Goal: Check status: Check status

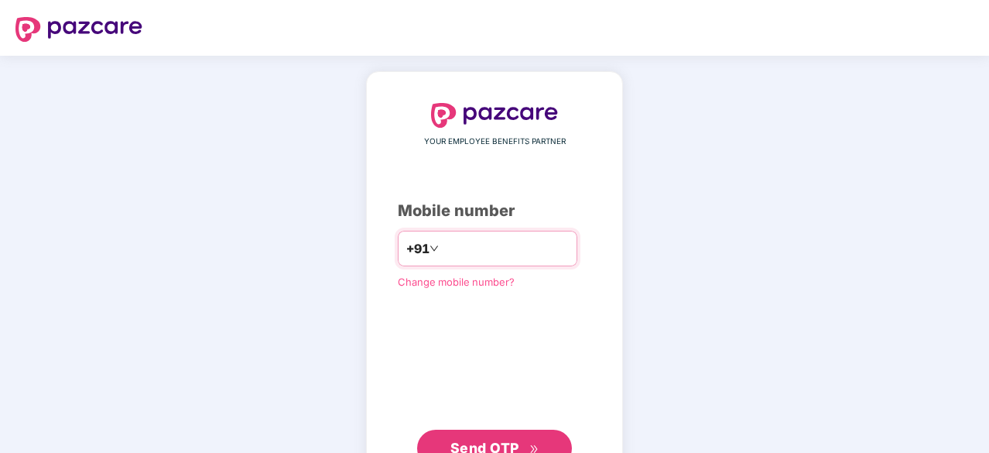
click at [479, 251] on input "number" at bounding box center [505, 248] width 127 height 25
type input "**********"
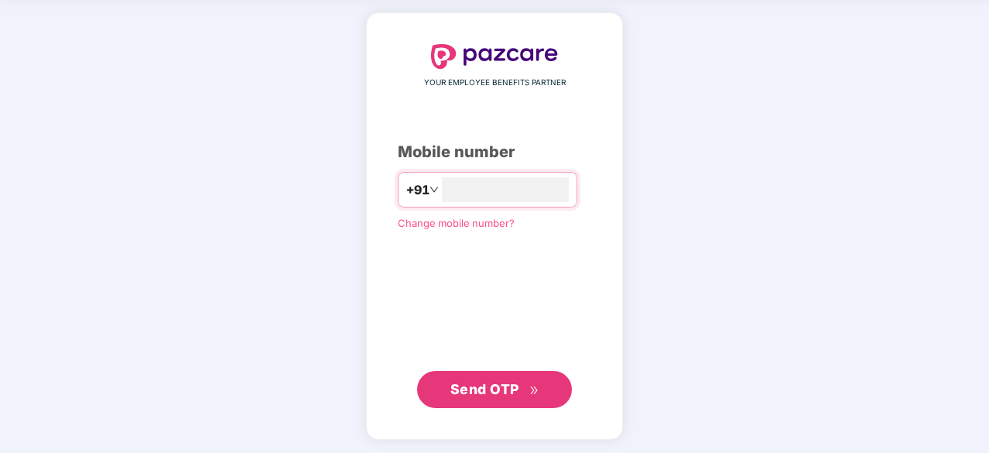
click at [469, 383] on span "Send OTP" at bounding box center [485, 389] width 69 height 16
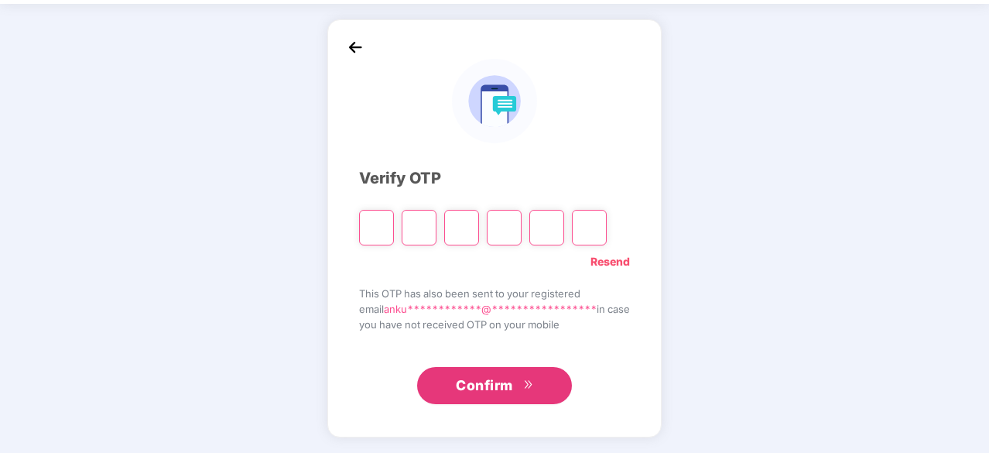
scroll to position [51, 0]
type input "*"
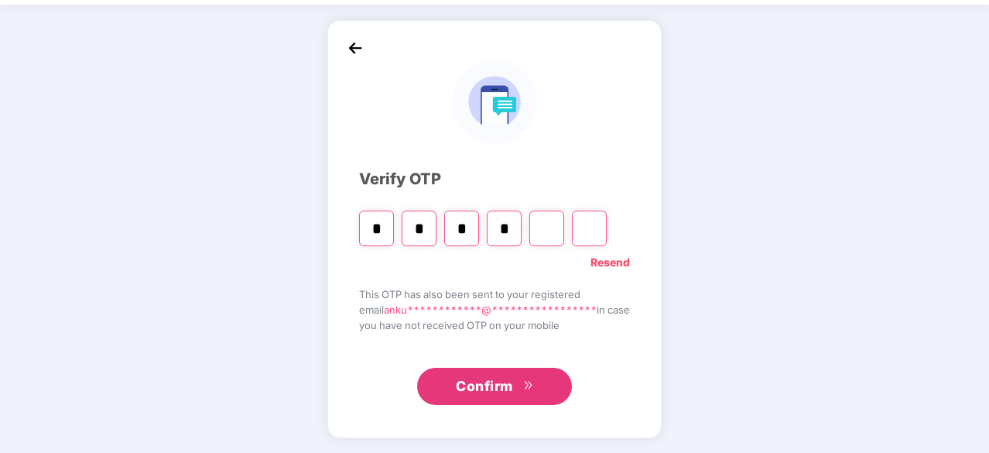
type input "*"
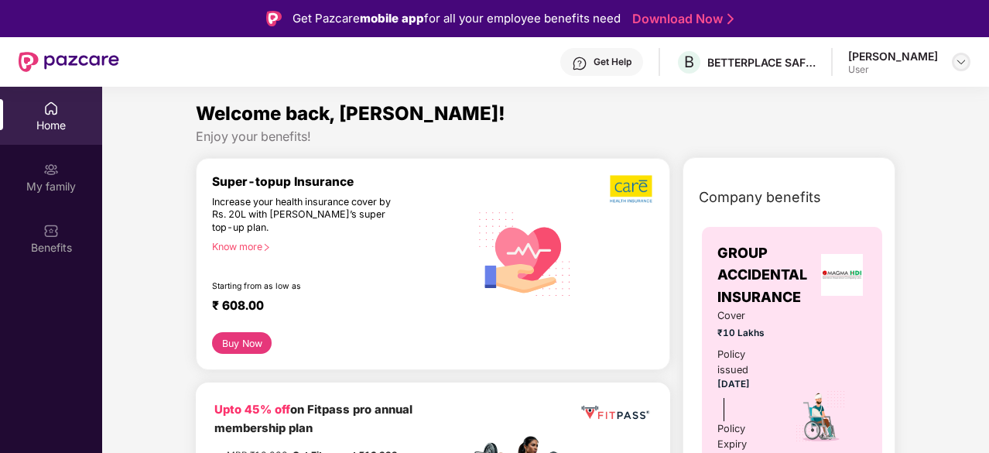
click at [961, 63] on img at bounding box center [961, 62] width 12 height 12
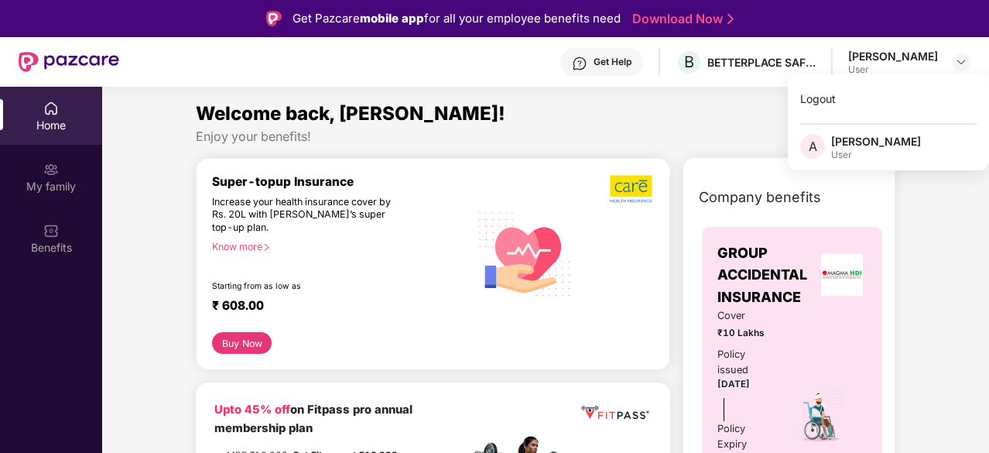
click at [848, 140] on div "[PERSON_NAME]" at bounding box center [876, 141] width 90 height 15
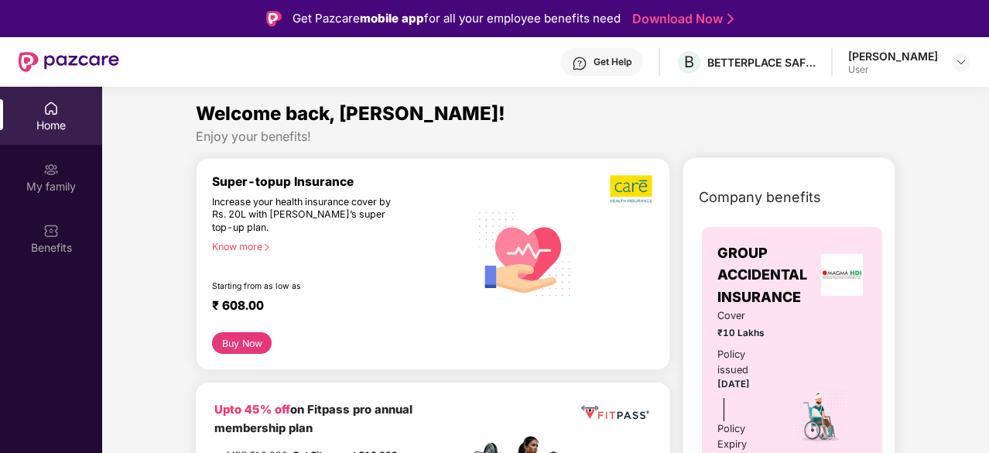
click at [873, 64] on div "User" at bounding box center [893, 69] width 90 height 12
click at [869, 54] on div "[PERSON_NAME]" at bounding box center [893, 56] width 90 height 15
click at [961, 60] on img at bounding box center [961, 62] width 12 height 12
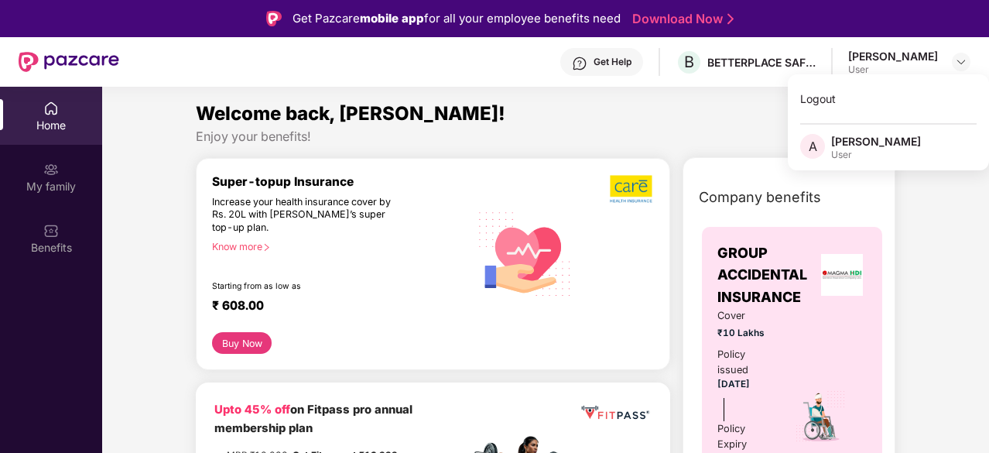
click at [869, 142] on div "[PERSON_NAME]" at bounding box center [876, 141] width 90 height 15
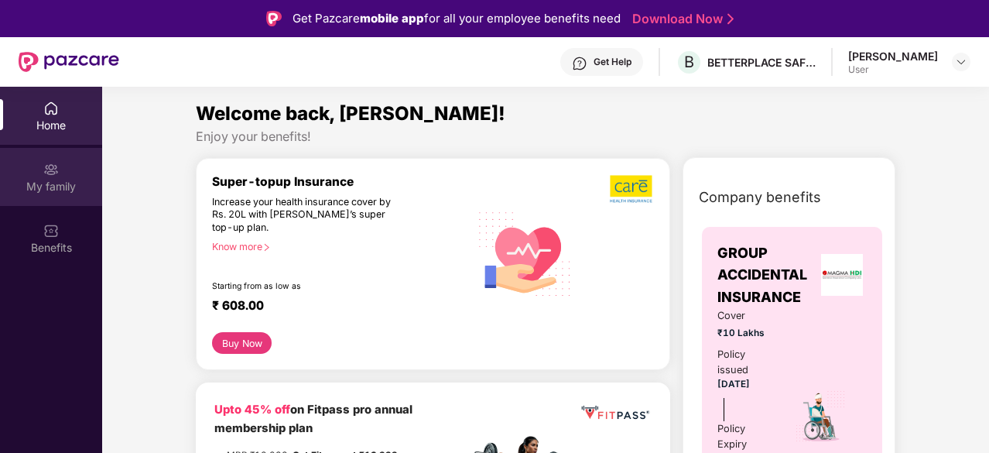
click at [51, 180] on div "My family" at bounding box center [51, 186] width 102 height 15
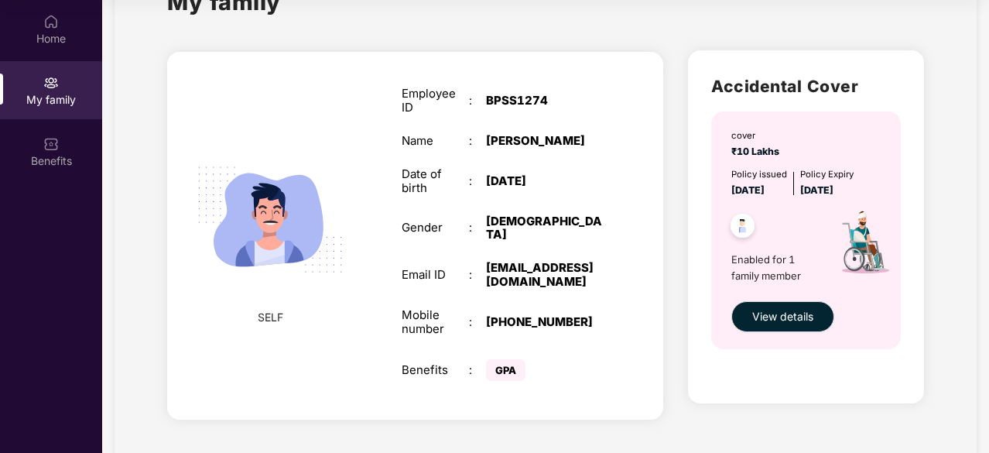
scroll to position [74, 0]
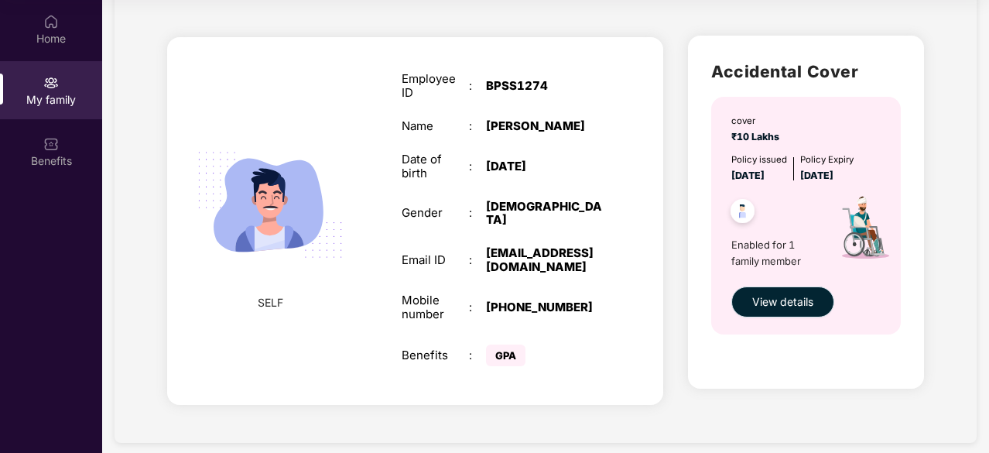
click at [799, 296] on span "View details" at bounding box center [782, 301] width 61 height 17
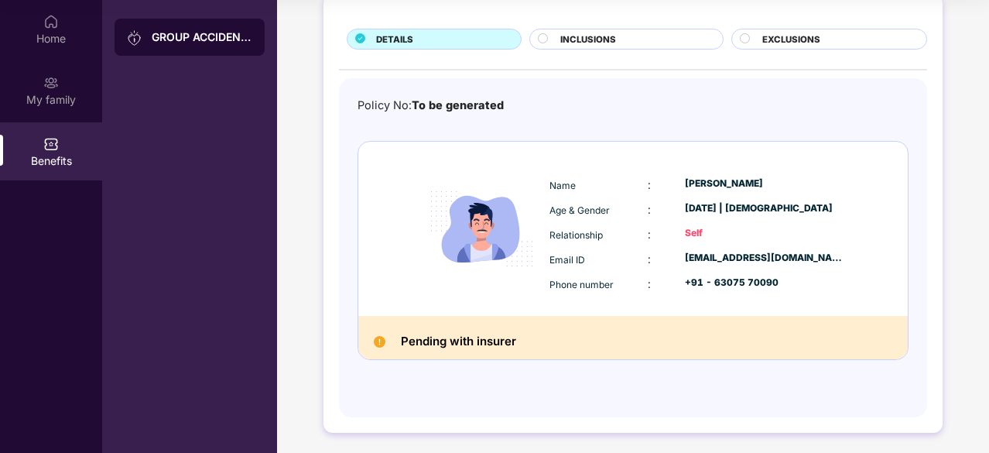
scroll to position [88, 0]
click at [540, 335] on div "Pending with insurer" at bounding box center [633, 336] width 550 height 43
click at [539, 344] on div "Pending with insurer" at bounding box center [633, 336] width 550 height 43
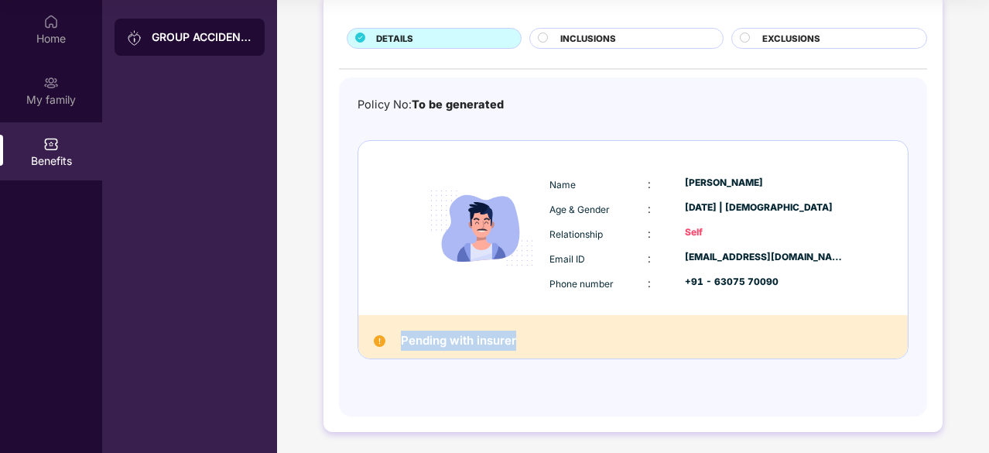
click at [539, 344] on div "Pending with insurer" at bounding box center [633, 336] width 550 height 43
click at [699, 227] on div "Self" at bounding box center [764, 232] width 159 height 15
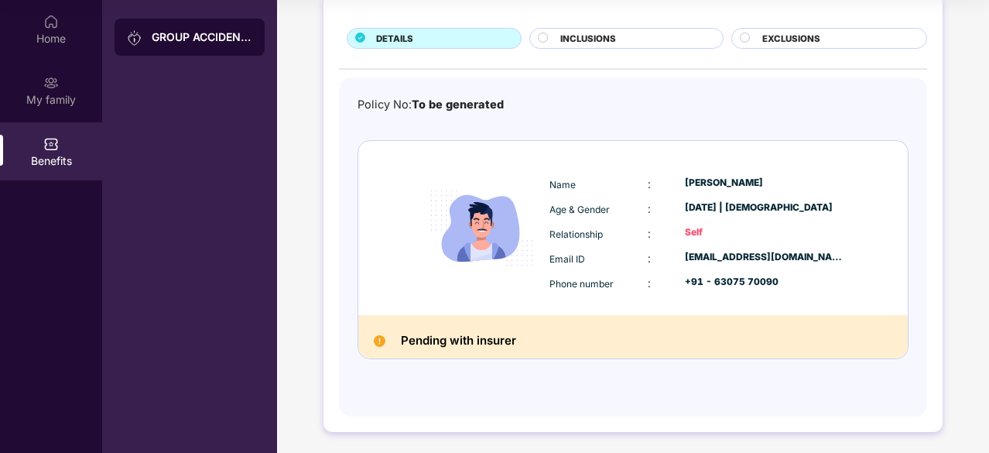
click at [634, 366] on div "Policy No: To be generated Name : [PERSON_NAME] Age & Gender : [DATE] | [DEMOGR…" at bounding box center [633, 239] width 551 height 286
click at [633, 335] on div "Pending with insurer" at bounding box center [633, 336] width 550 height 43
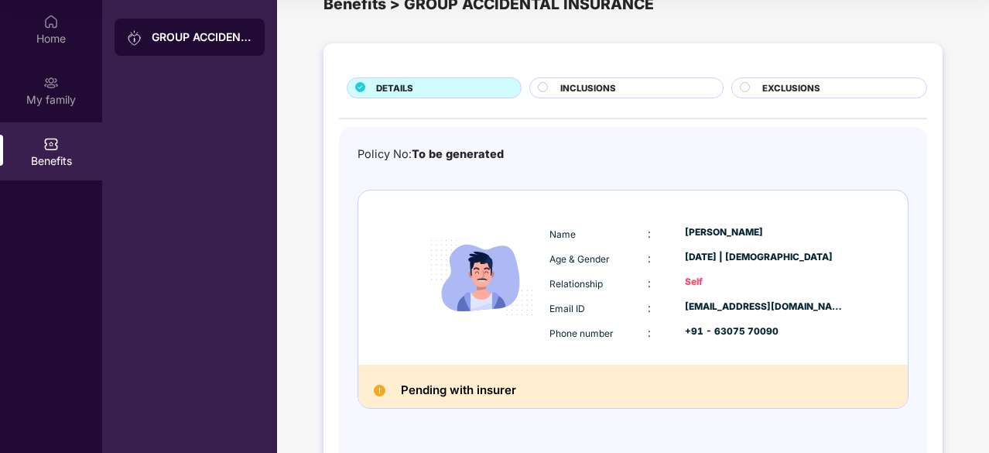
scroll to position [0, 0]
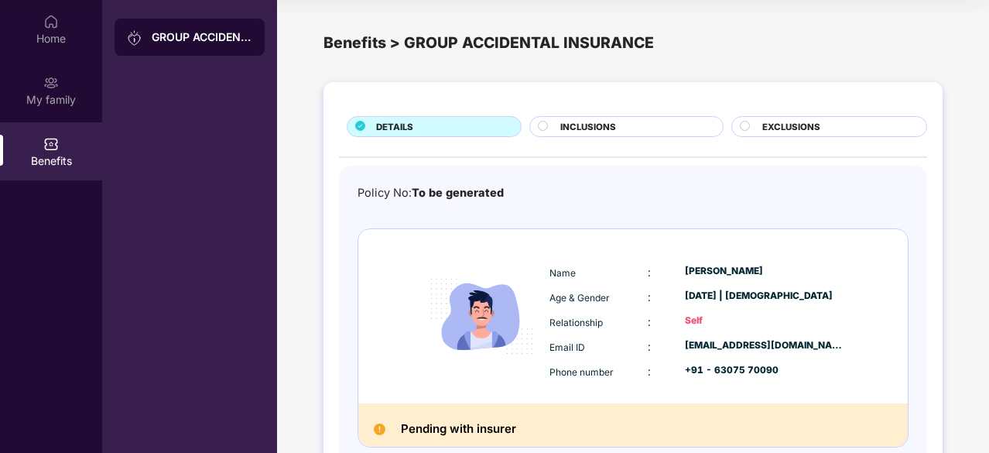
click at [605, 123] on span "INCLUSIONS" at bounding box center [588, 127] width 56 height 14
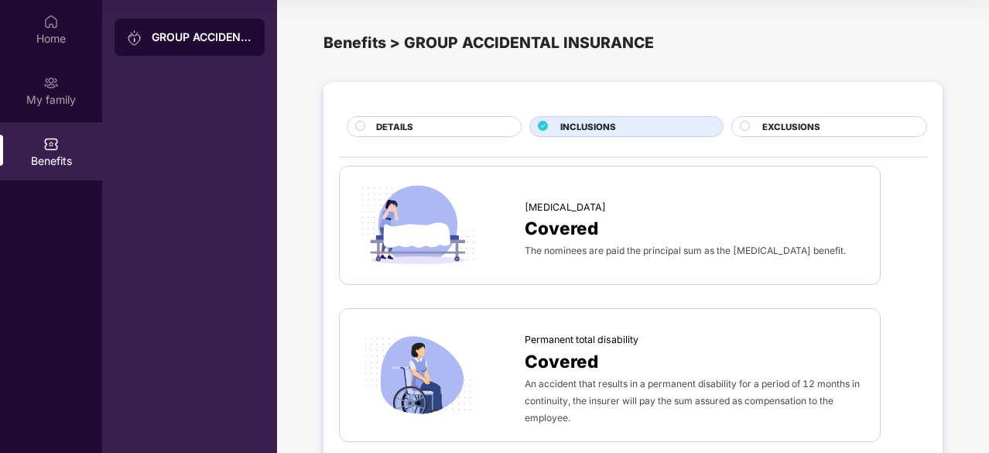
click at [768, 128] on span "EXCLUSIONS" at bounding box center [791, 127] width 58 height 14
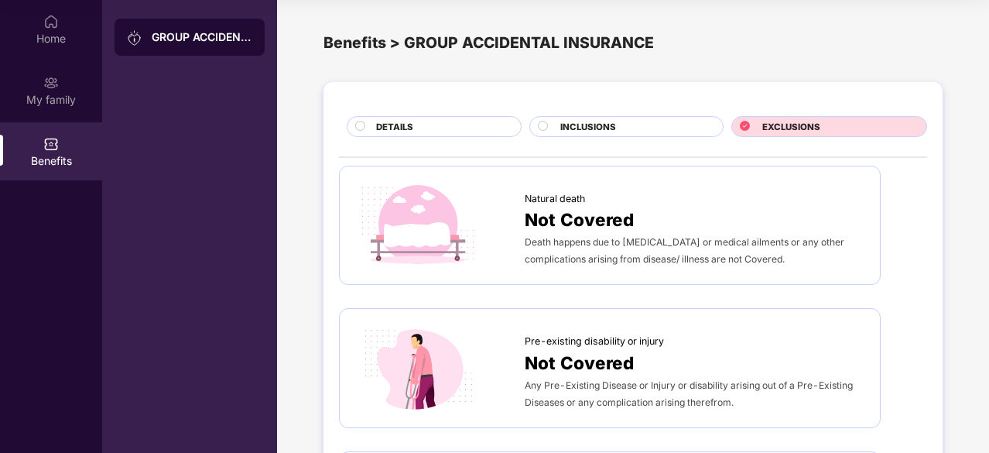
click at [360, 121] on icon at bounding box center [360, 126] width 10 height 10
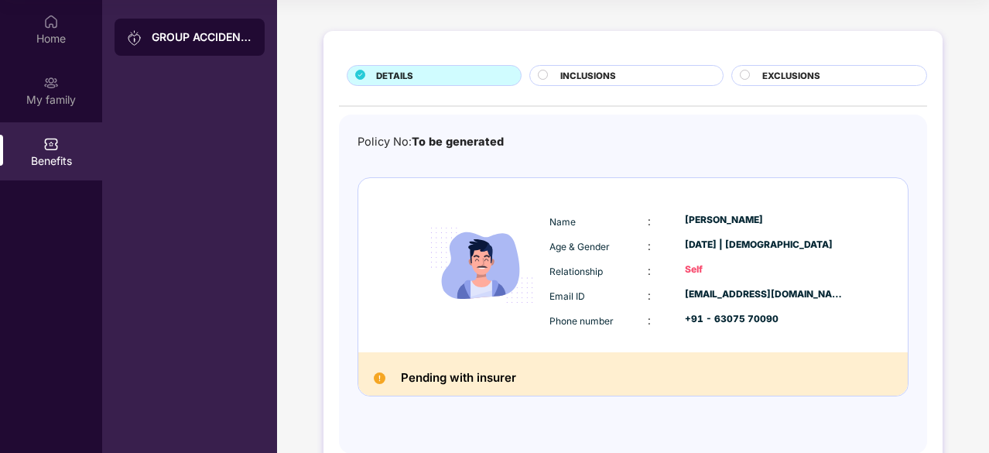
scroll to position [88, 0]
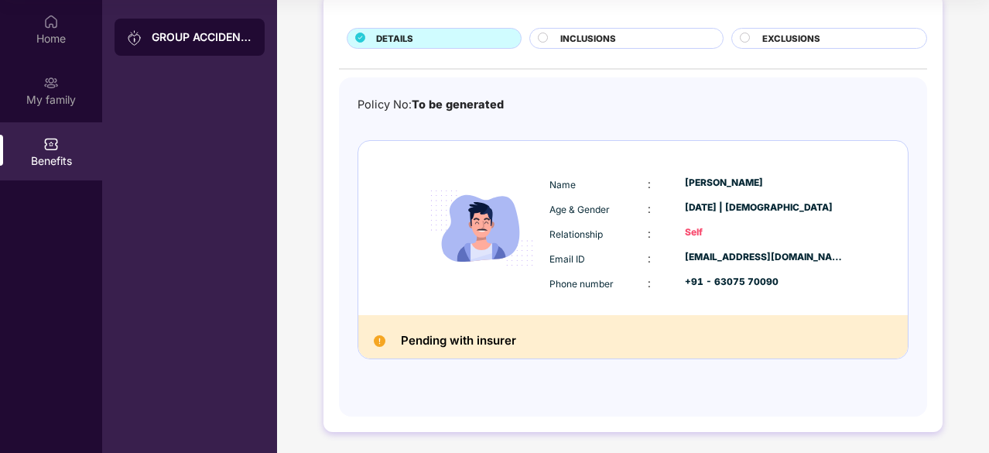
click at [557, 333] on div "Pending with insurer" at bounding box center [633, 336] width 550 height 43
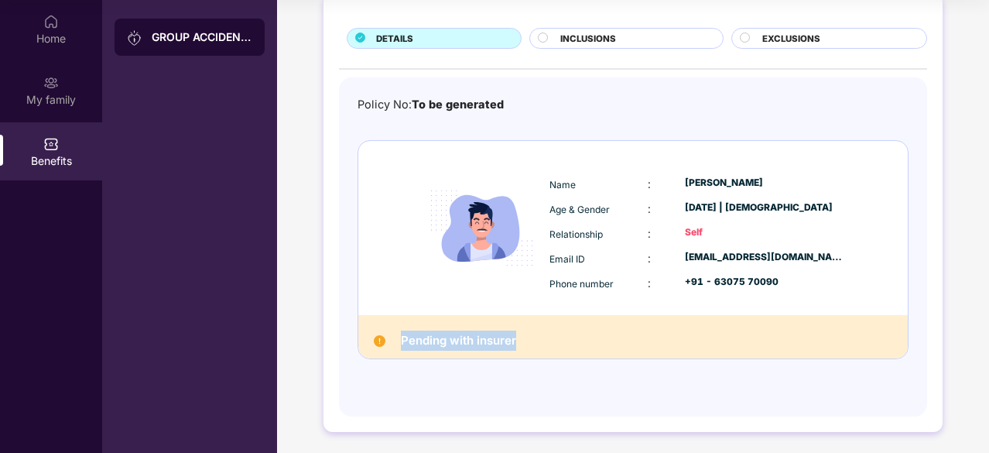
click at [557, 333] on div "Pending with insurer" at bounding box center [633, 336] width 550 height 43
click at [640, 239] on div "Relationship" at bounding box center [599, 233] width 98 height 17
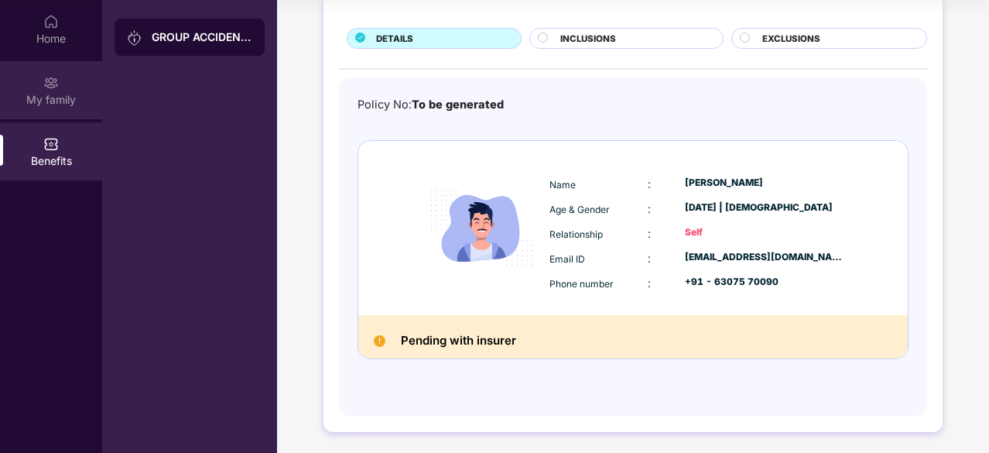
click at [33, 111] on div "My family" at bounding box center [51, 90] width 102 height 58
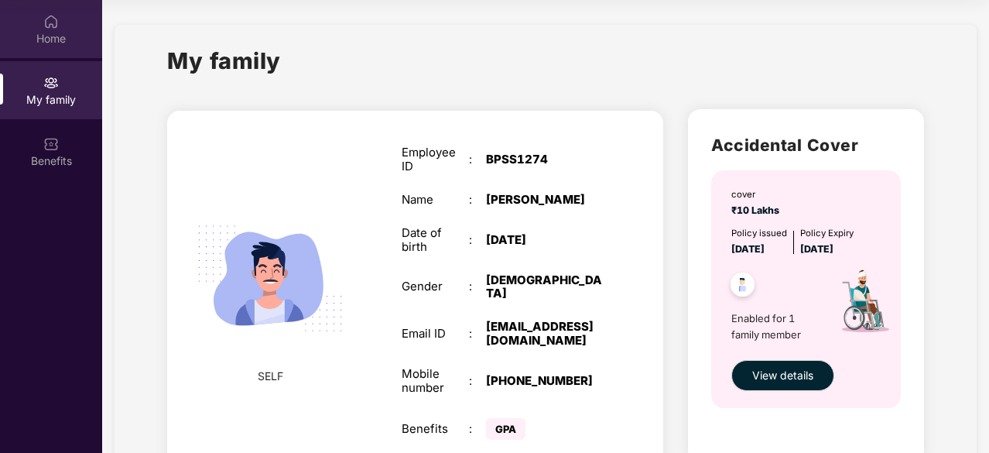
click at [47, 38] on div "Home" at bounding box center [51, 38] width 102 height 15
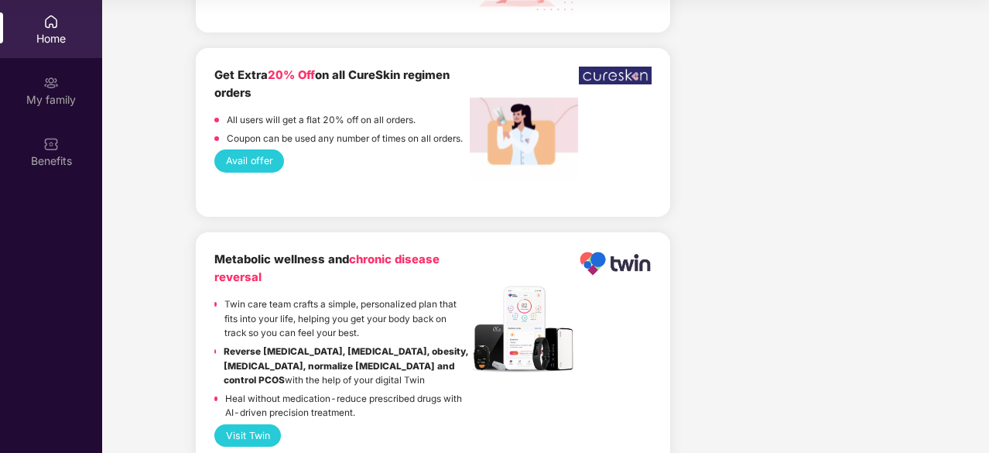
scroll to position [2245, 0]
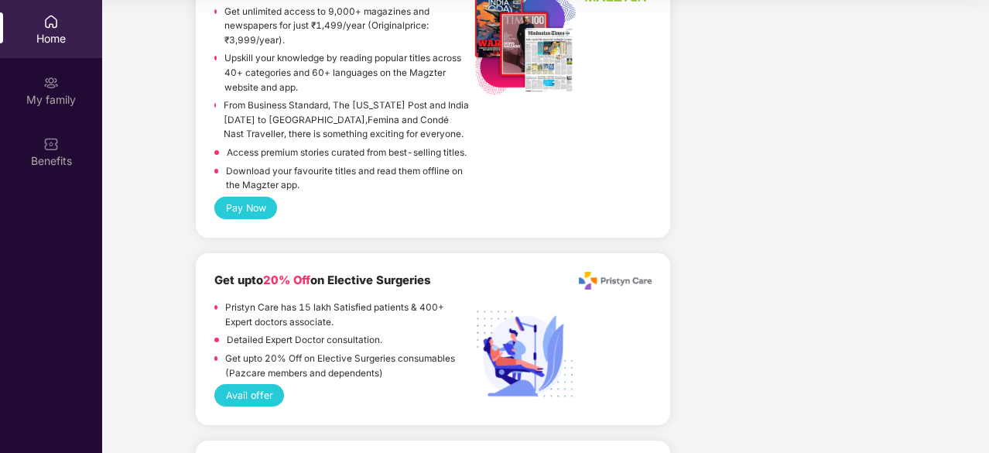
click at [42, 5] on div "Home" at bounding box center [51, 29] width 102 height 58
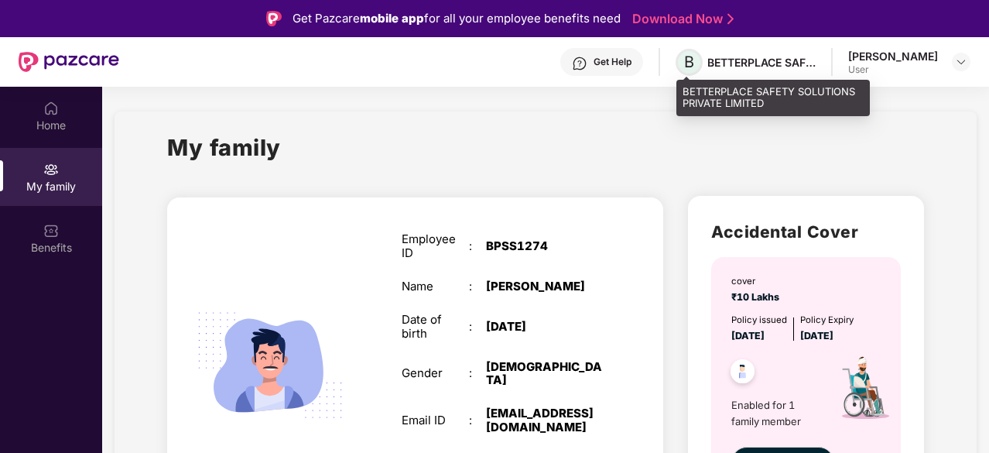
click at [692, 59] on span "B" at bounding box center [689, 62] width 10 height 19
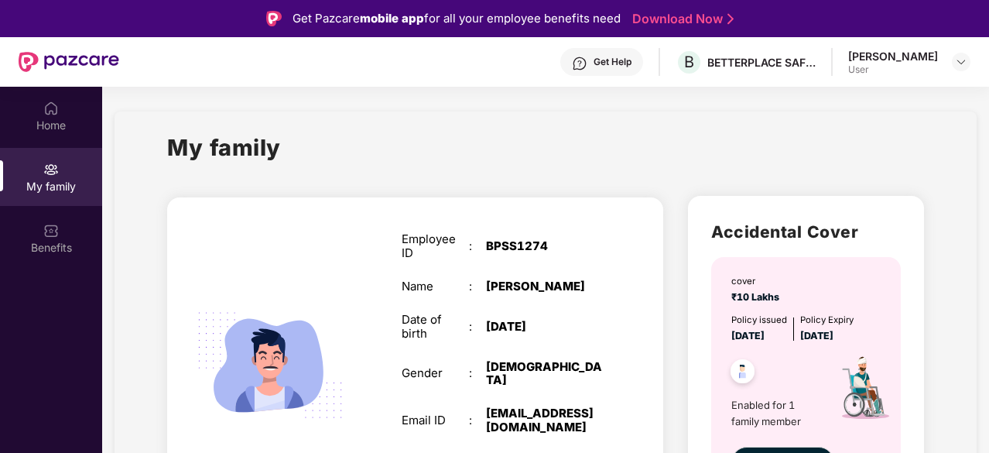
click at [588, 67] on div "Get Help" at bounding box center [601, 62] width 83 height 28
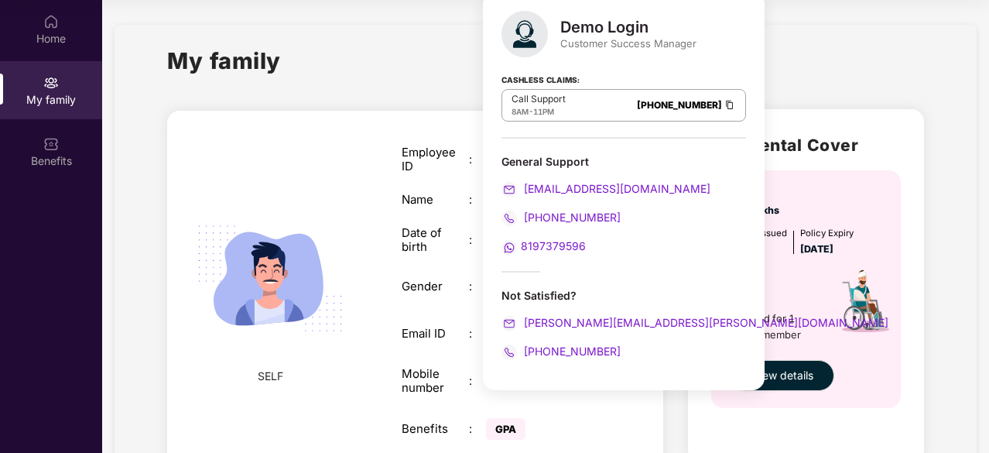
click at [822, 37] on div "My family SELF Employee ID : BPSS1274 Name : [PERSON_NAME] Date of birth : [DEM…" at bounding box center [546, 271] width 862 height 492
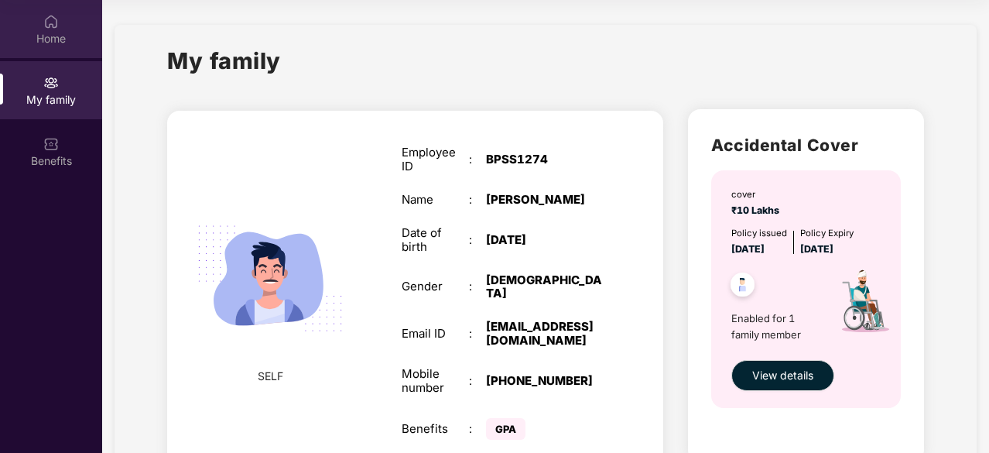
click at [54, 27] on img at bounding box center [50, 21] width 15 height 15
